Goal: Check status: Check status

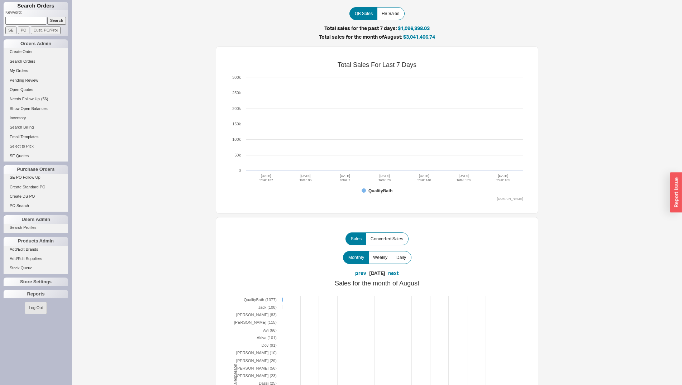
click at [37, 21] on input at bounding box center [25, 21] width 41 height 8
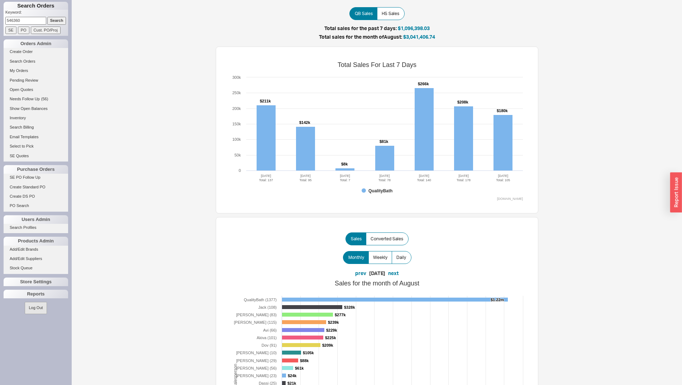
type input "546360"
click at [47, 17] on input "Search" at bounding box center [56, 21] width 19 height 8
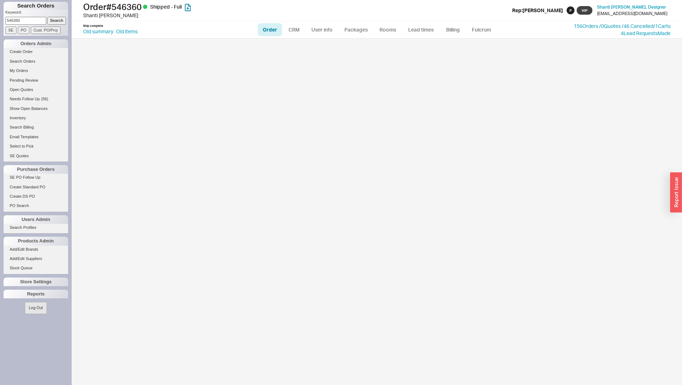
select select "LOW"
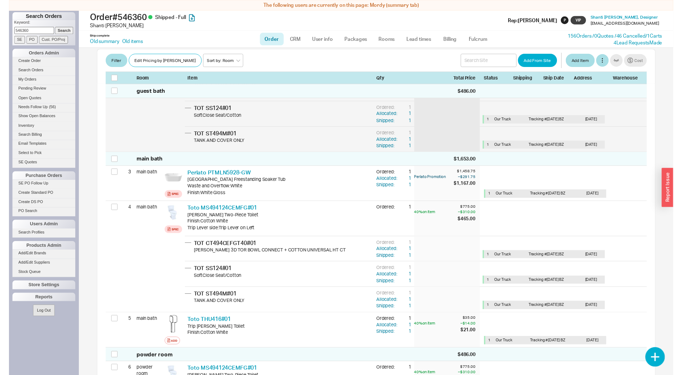
scroll to position [256, 0]
